Goal: Information Seeking & Learning: Learn about a topic

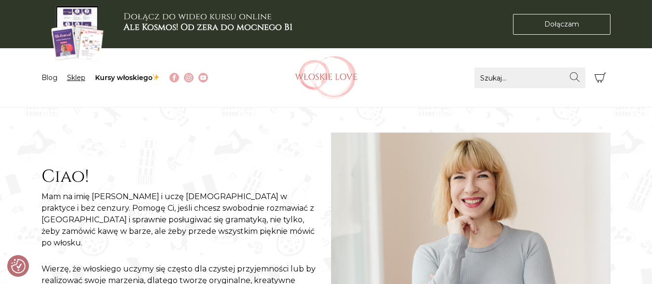
click at [78, 79] on link "Sklep" at bounding box center [76, 77] width 18 height 9
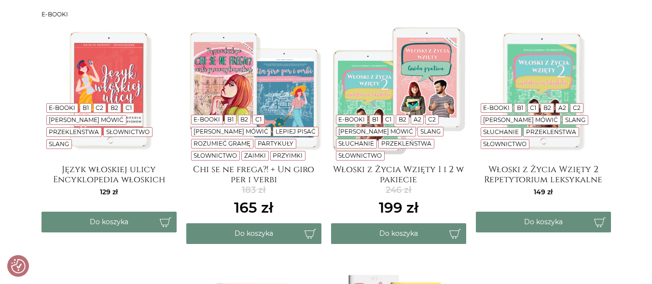
scroll to position [219, 0]
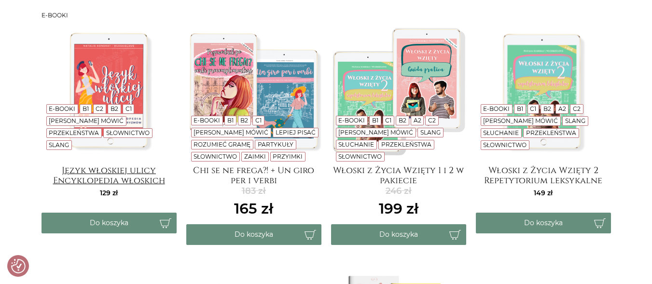
click at [128, 175] on h4 "Język włoskiej ulicy Encyklopedia włoskich wulgaryzmów" at bounding box center [109, 175] width 135 height 19
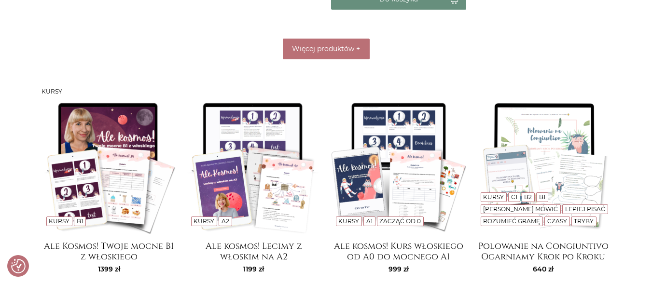
scroll to position [698, 0]
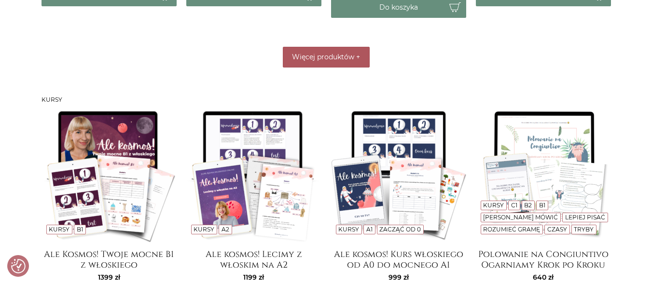
click at [361, 57] on button "Więcej produktów +" at bounding box center [326, 57] width 87 height 21
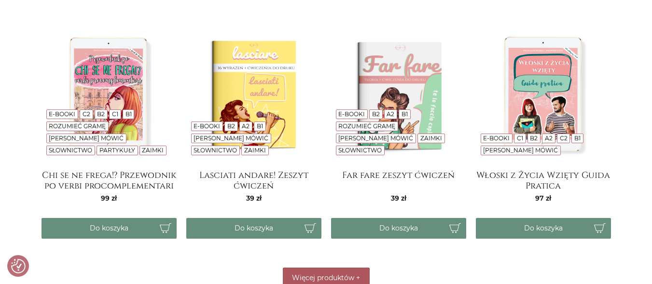
scroll to position [716, 0]
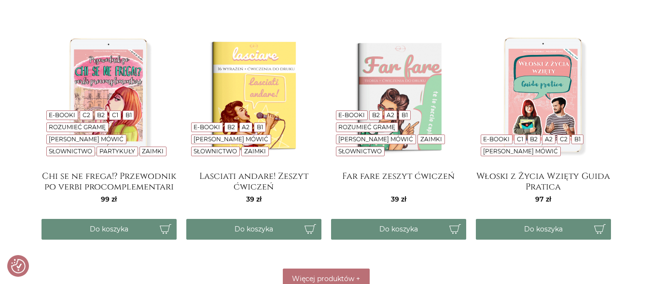
click at [542, 87] on img at bounding box center [543, 96] width 135 height 135
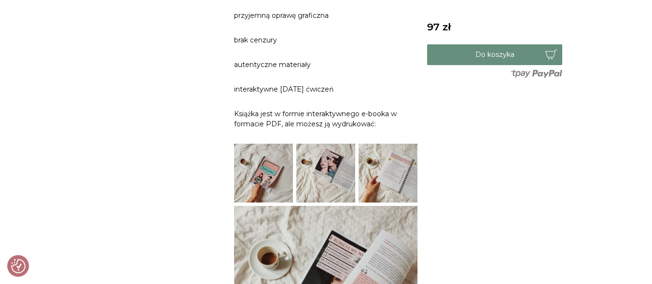
scroll to position [864, 0]
click at [255, 144] on img at bounding box center [263, 173] width 59 height 59
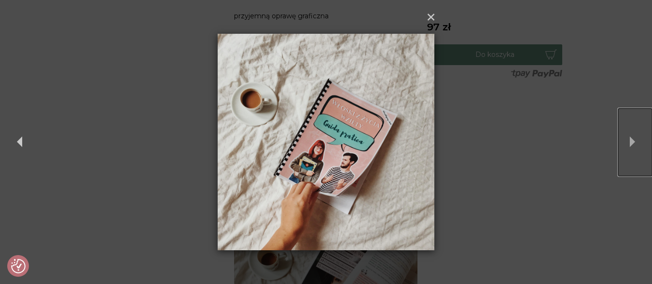
click at [629, 141] on button "Next" at bounding box center [635, 143] width 34 height 68
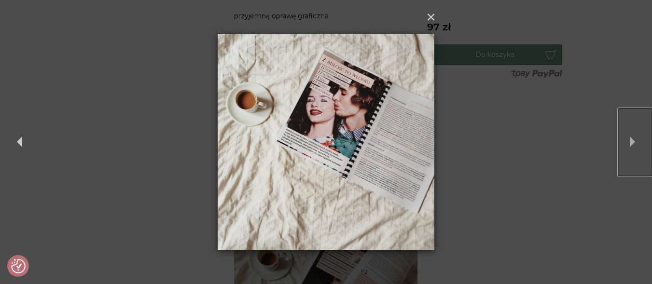
click at [629, 141] on button "Next" at bounding box center [635, 143] width 34 height 68
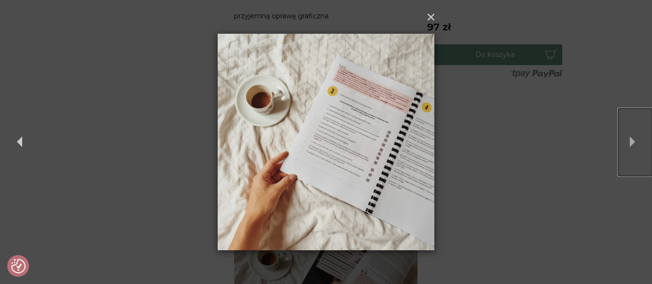
click at [629, 141] on button "Next" at bounding box center [635, 143] width 34 height 68
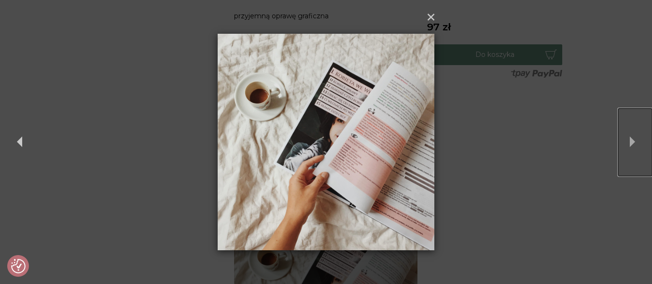
click at [629, 141] on button "Next" at bounding box center [635, 143] width 34 height 68
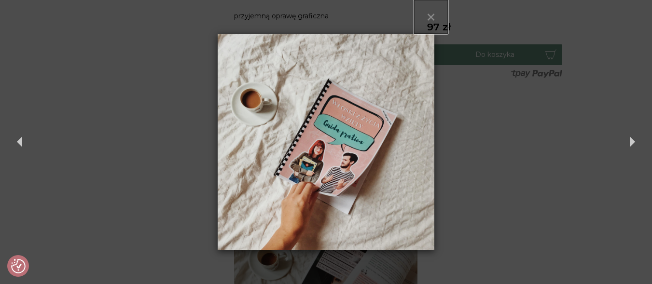
click at [435, 18] on button "×" at bounding box center [431, 17] width 34 height 34
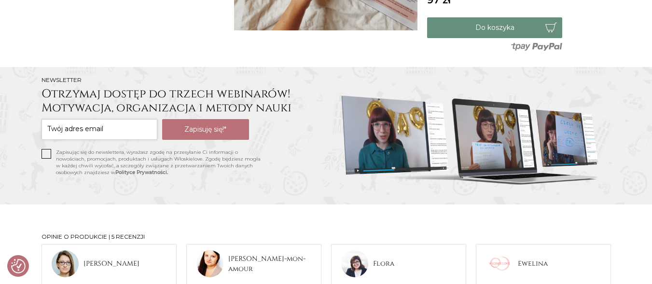
scroll to position [1213, 0]
